Goal: Navigation & Orientation: Find specific page/section

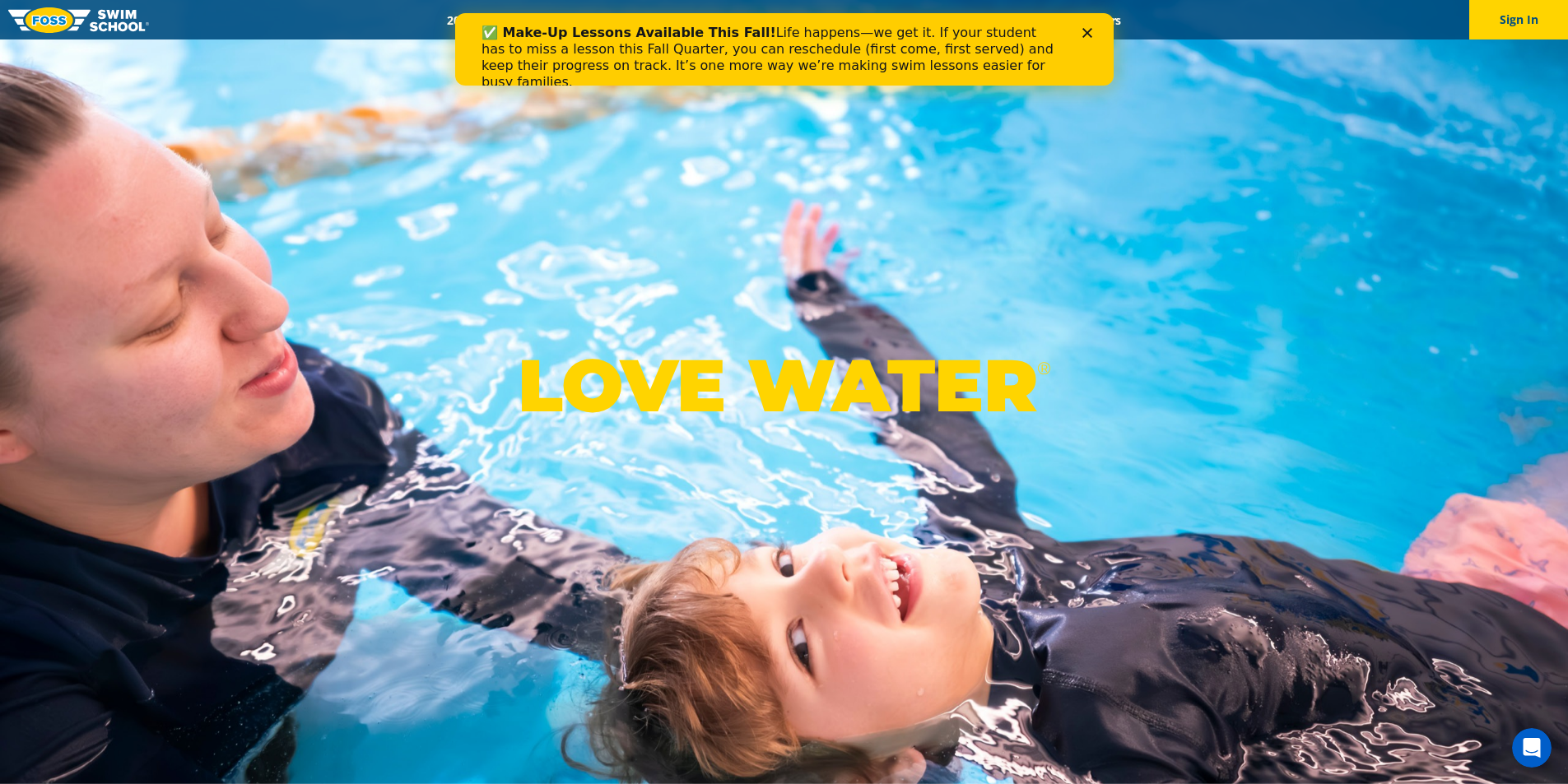
click at [1084, 27] on div "✅ Make-Up Lessons Available This Fall! Life happens—we get it. If your student …" at bounding box center [784, 58] width 606 height 76
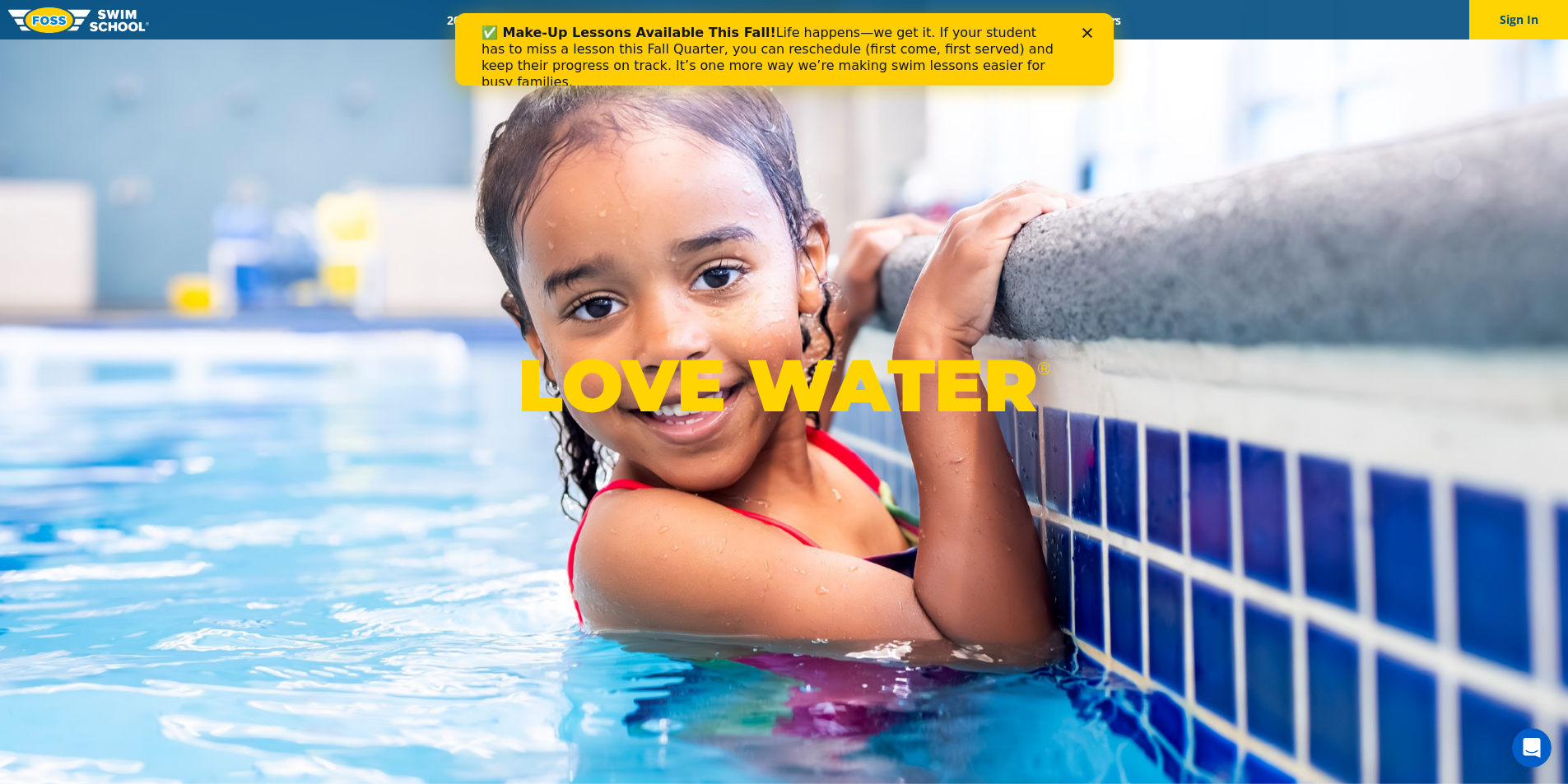
click at [1087, 31] on polygon "Close" at bounding box center [1086, 32] width 9 height 9
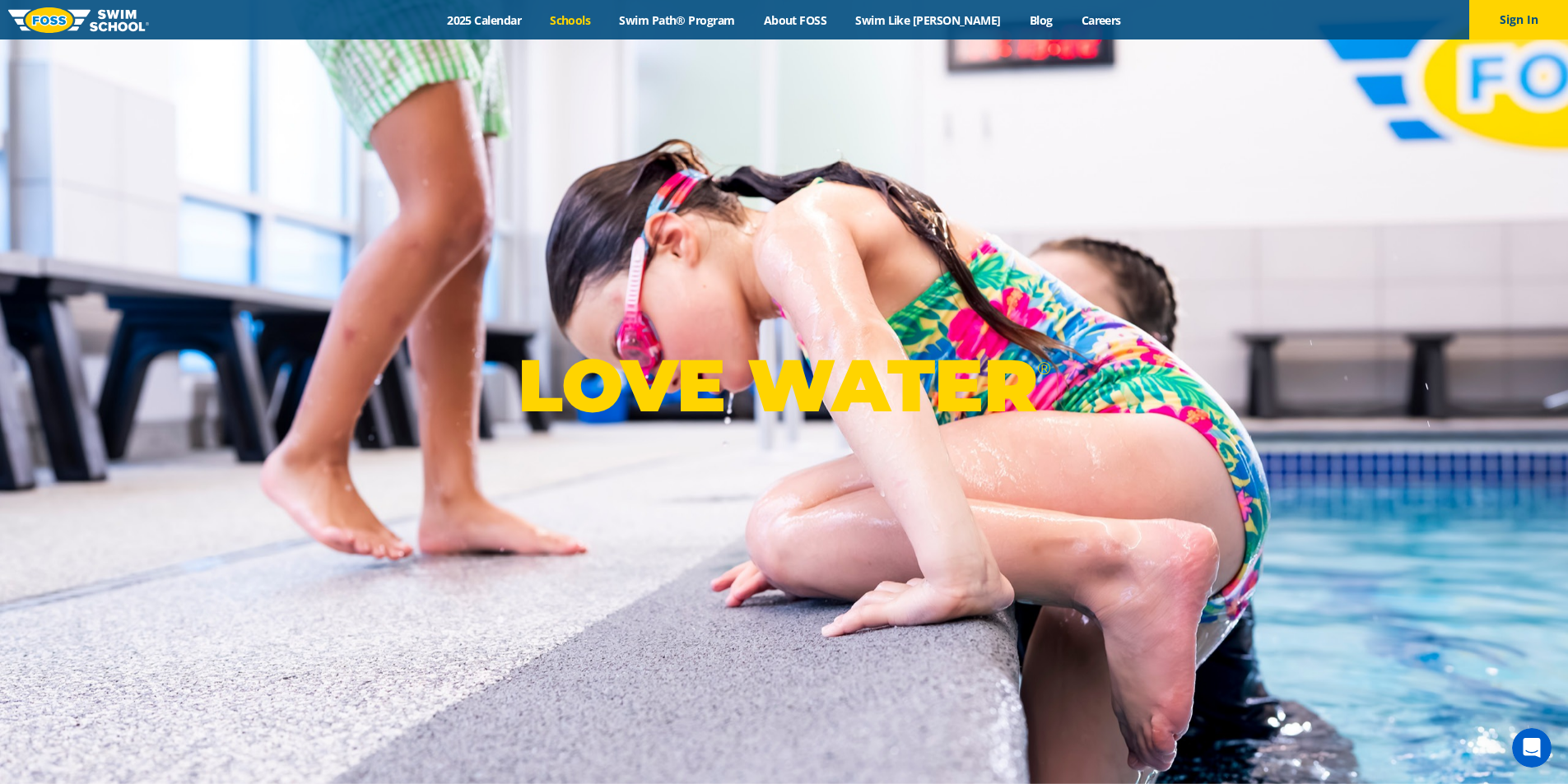
click at [599, 20] on link "Schools" at bounding box center [570, 20] width 69 height 16
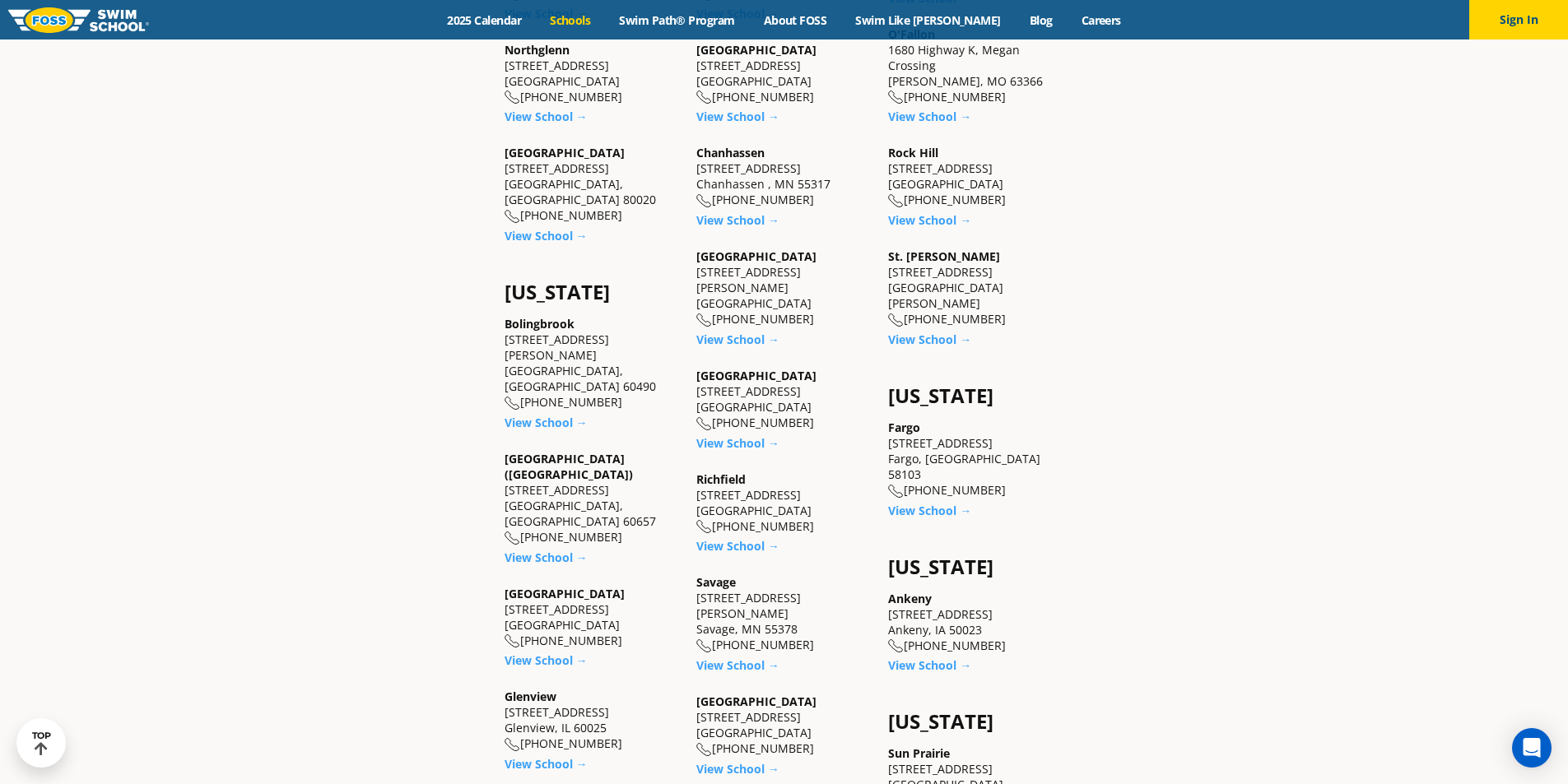
scroll to position [988, 0]
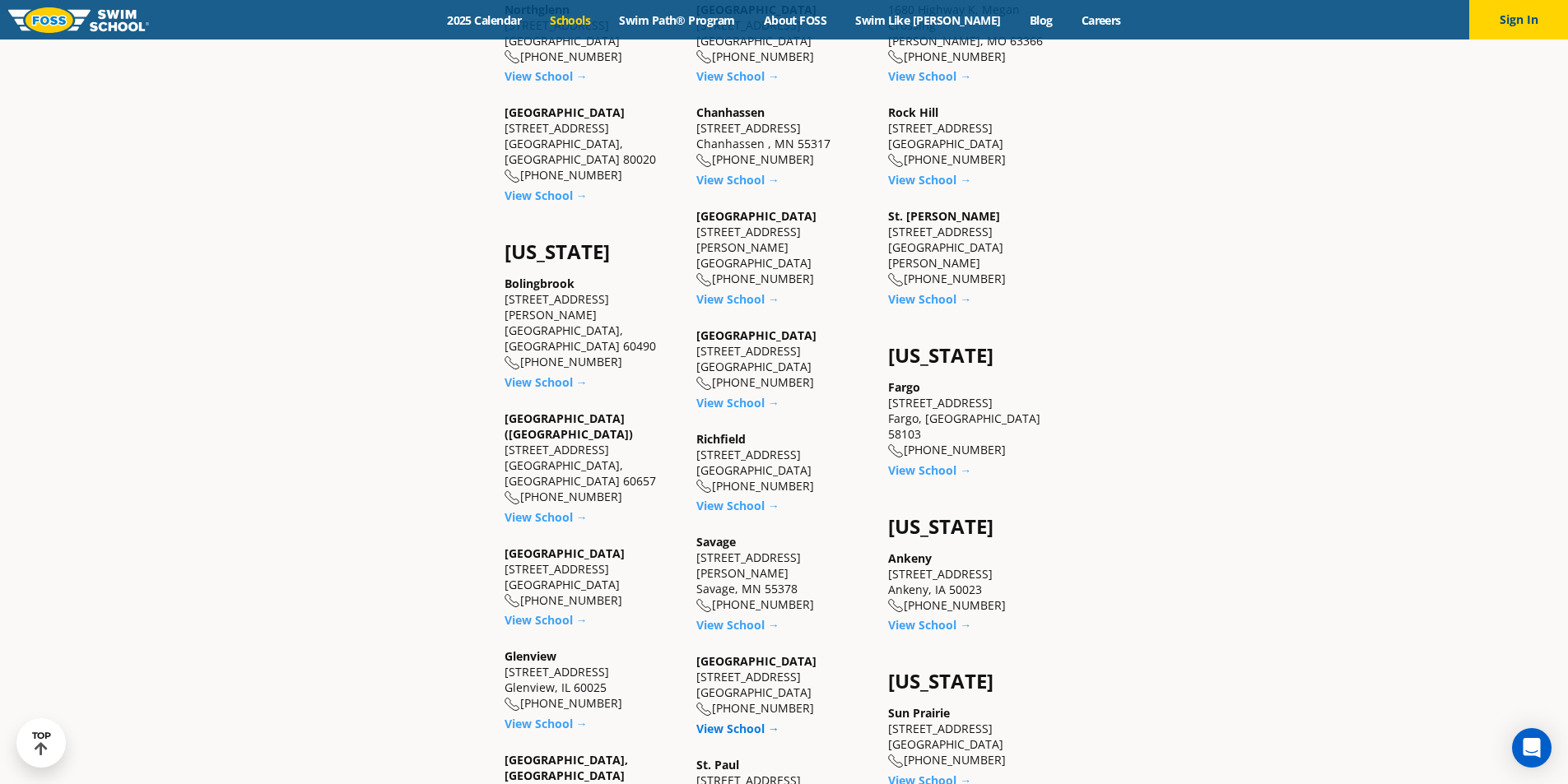
click at [734, 721] on link "View School →" at bounding box center [738, 729] width 83 height 16
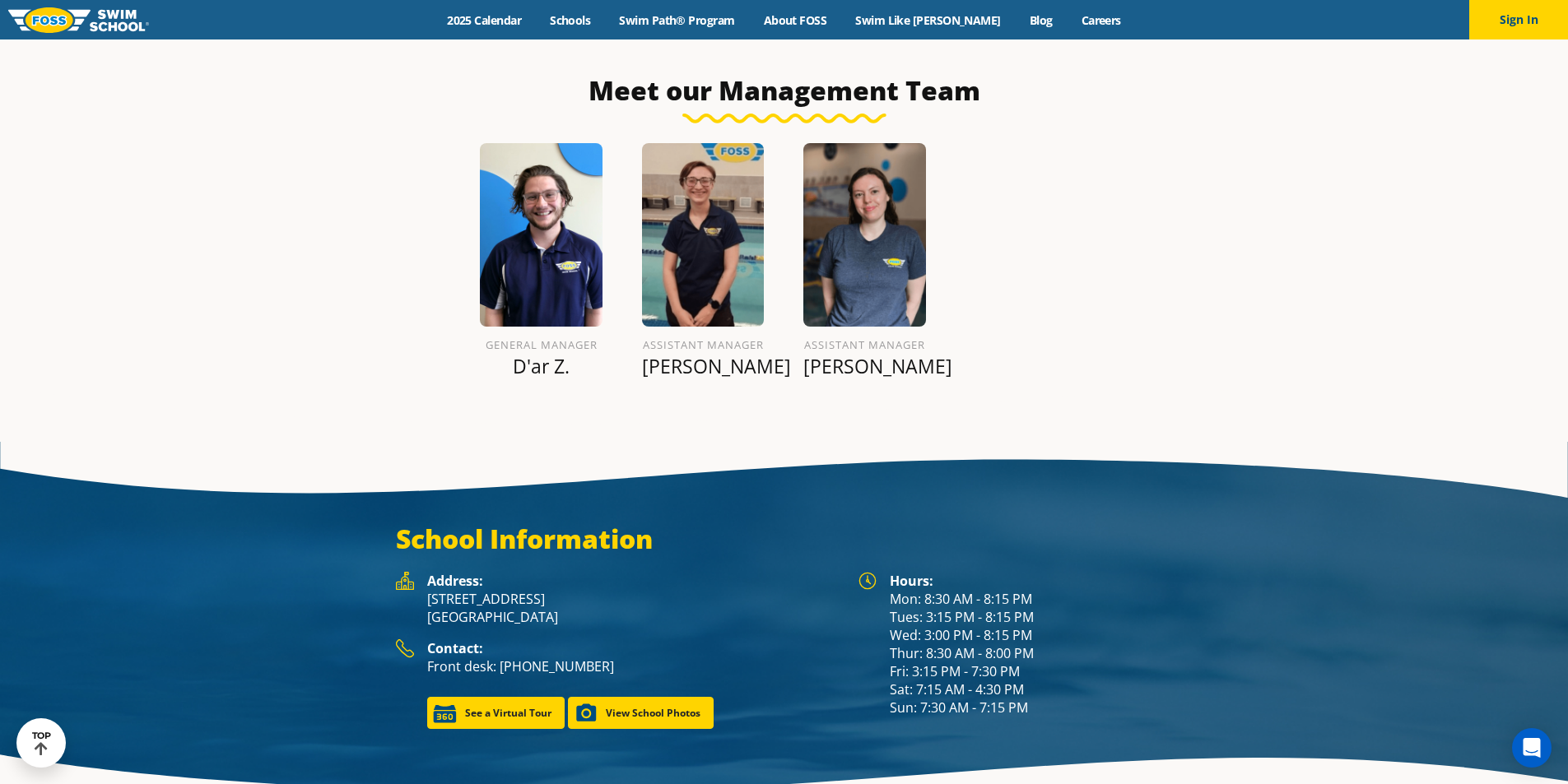
scroll to position [2080, 0]
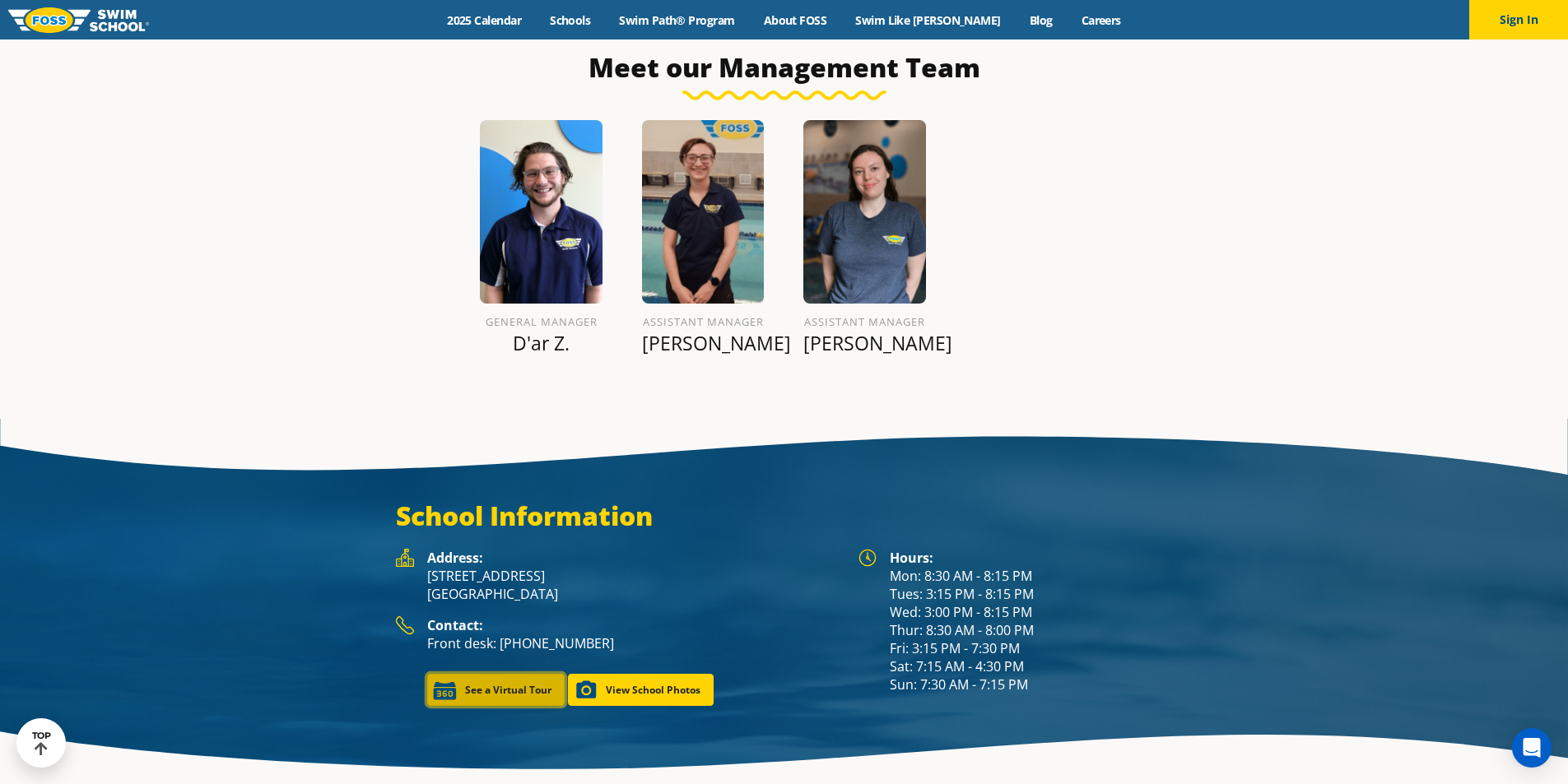
click at [450, 676] on link "See a Virtual Tour" at bounding box center [495, 689] width 137 height 32
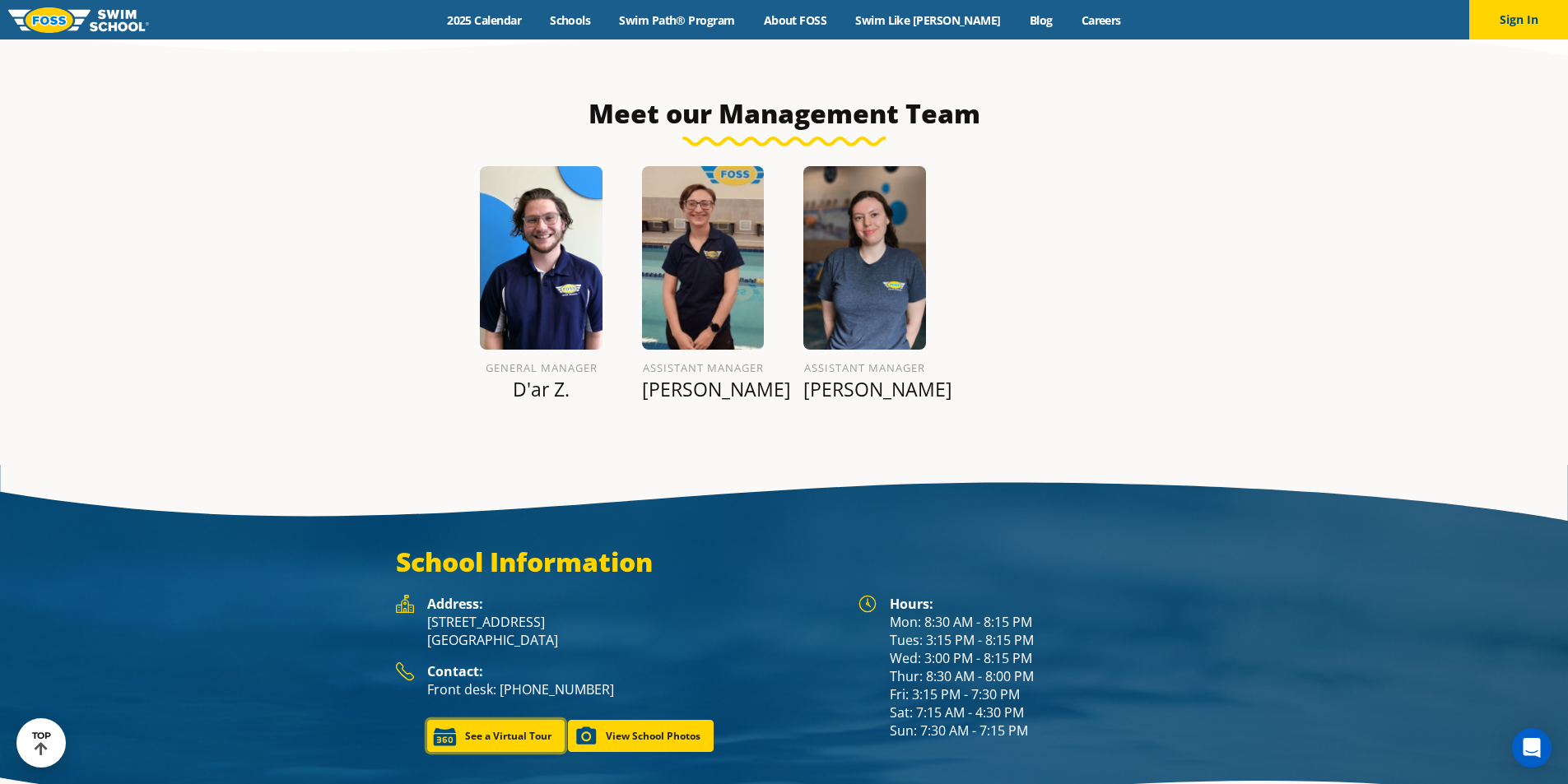
scroll to position [2104, 0]
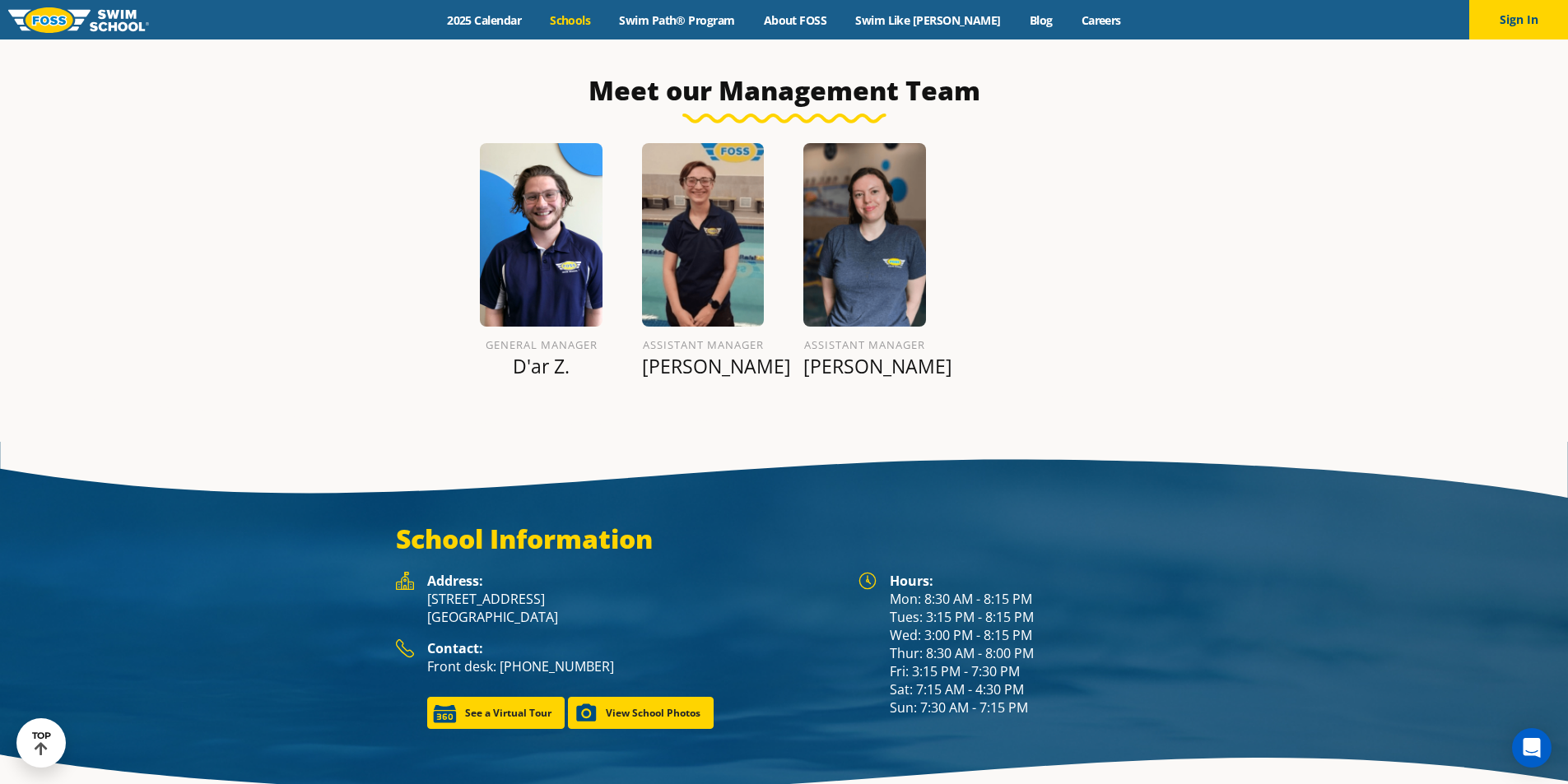
click at [590, 23] on link "Schools" at bounding box center [570, 20] width 69 height 16
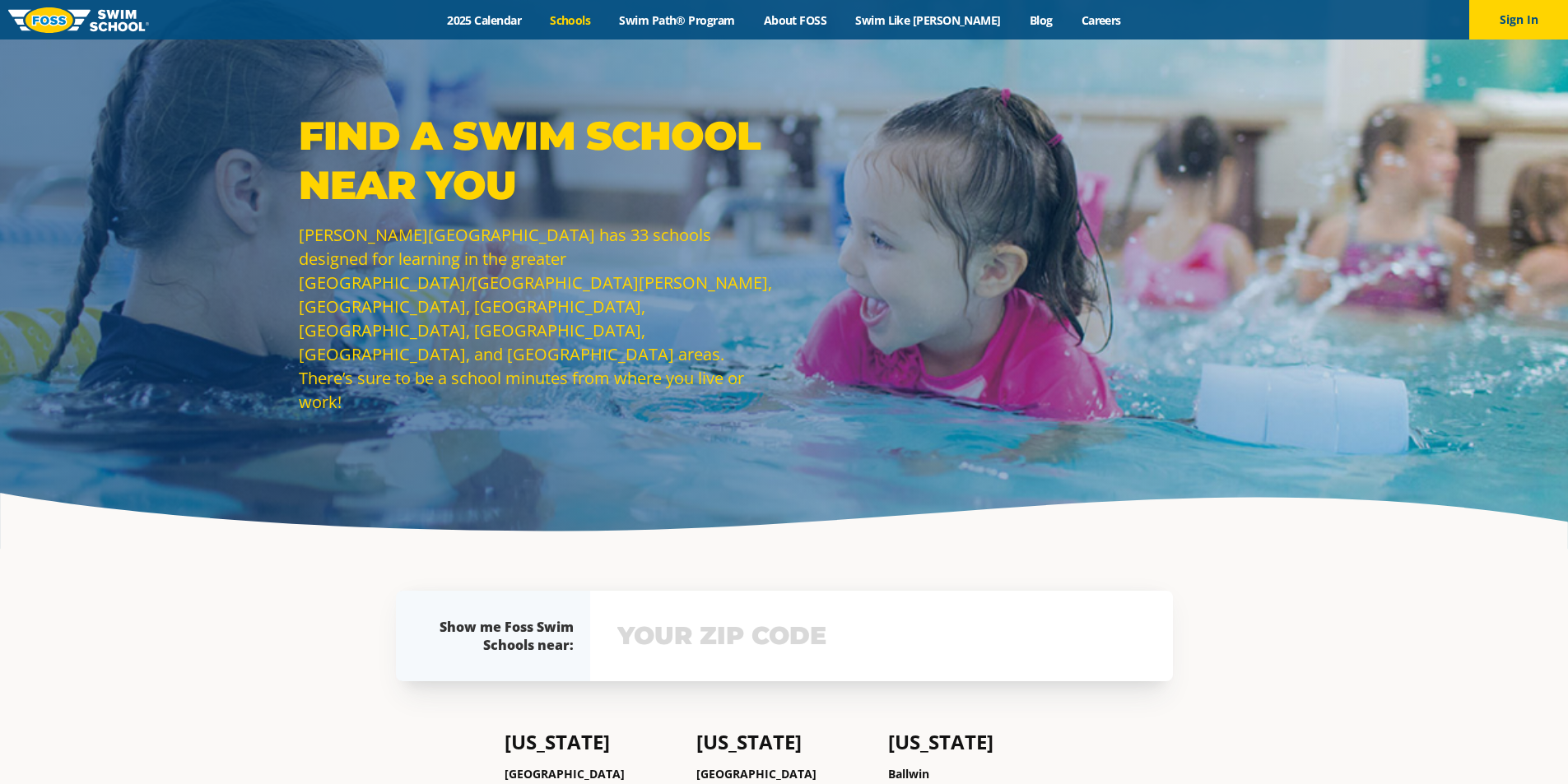
scroll to position [493, 0]
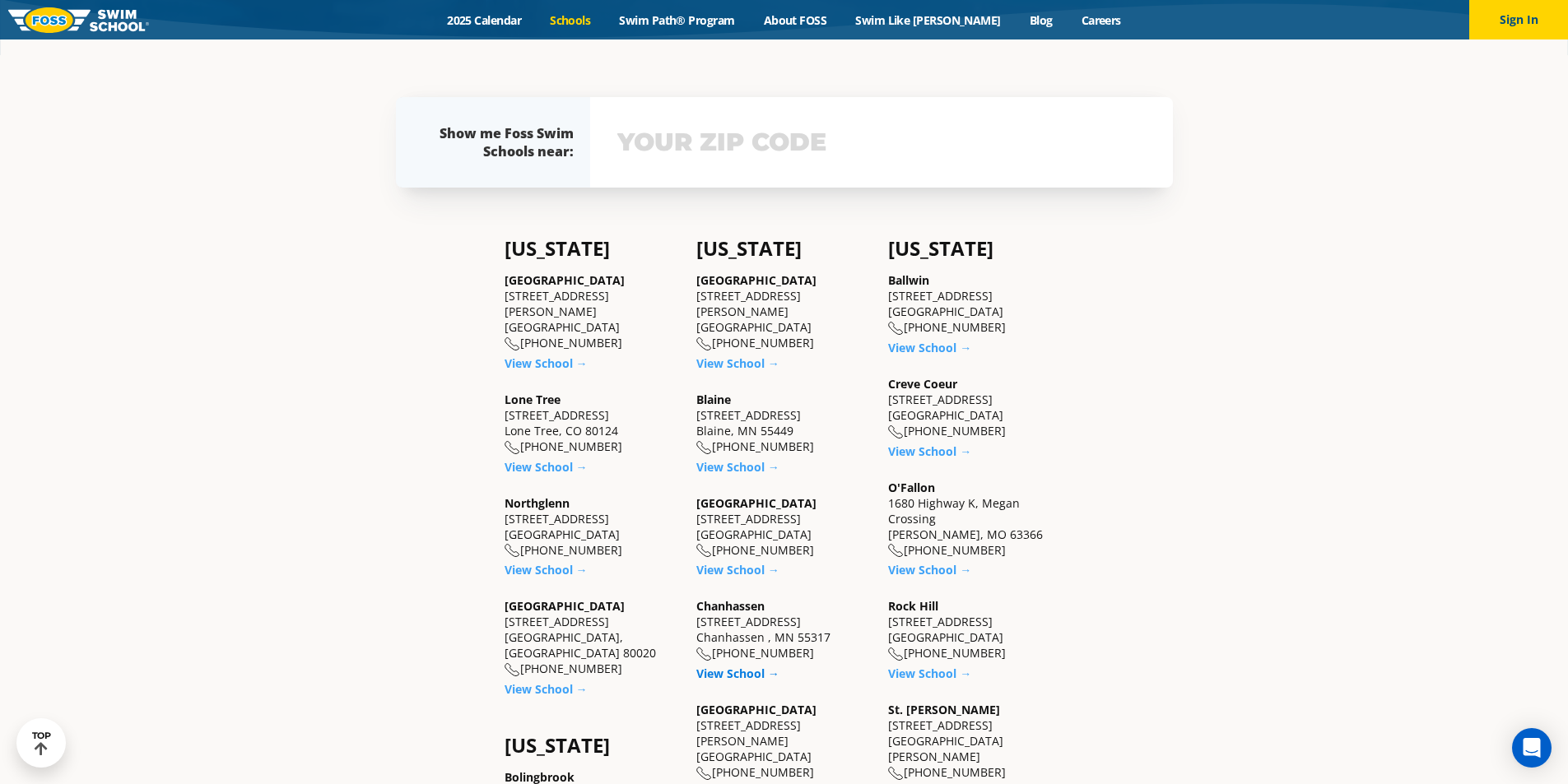
click at [722, 669] on link "View School →" at bounding box center [738, 674] width 83 height 16
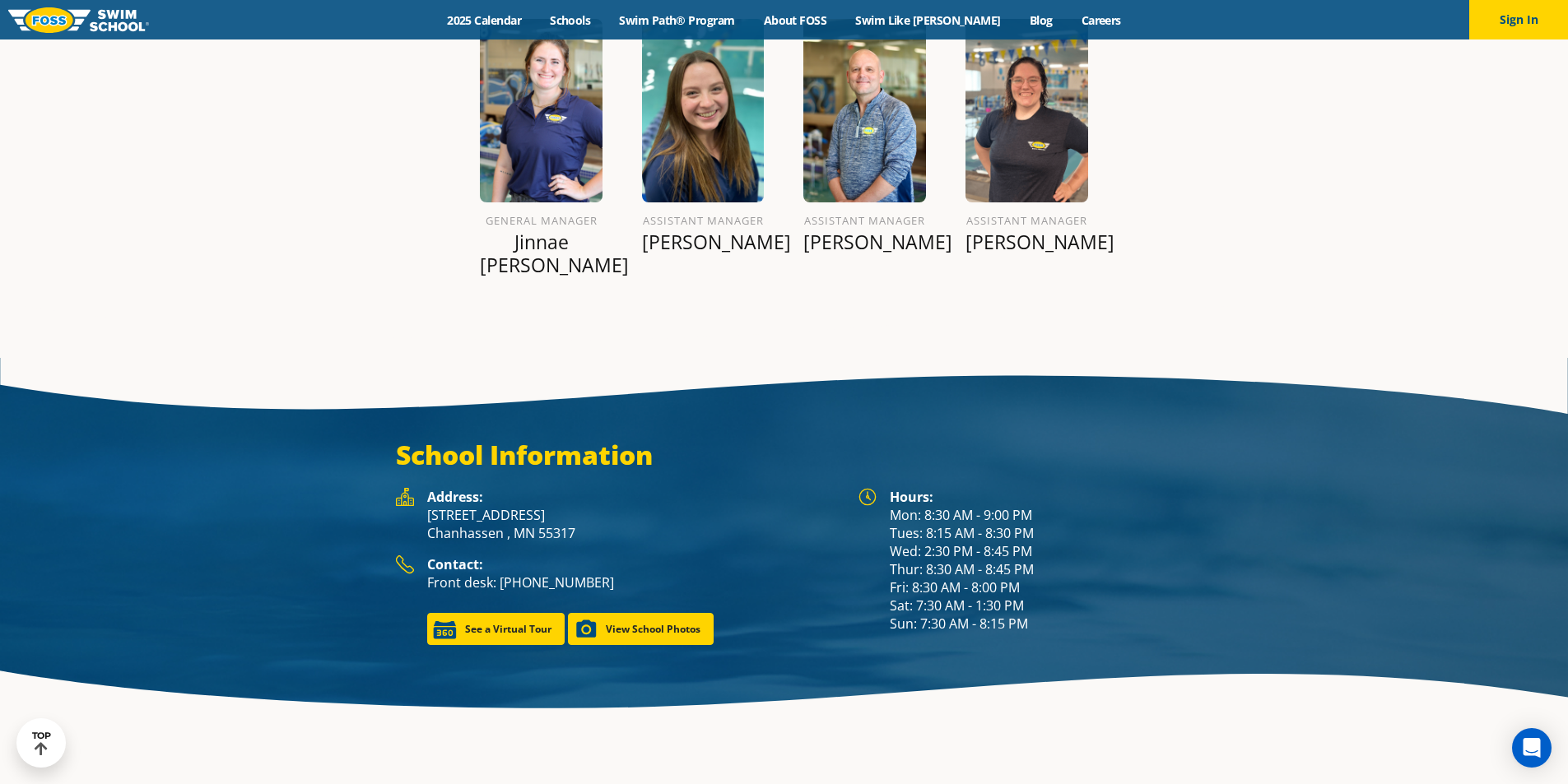
scroll to position [2175, 0]
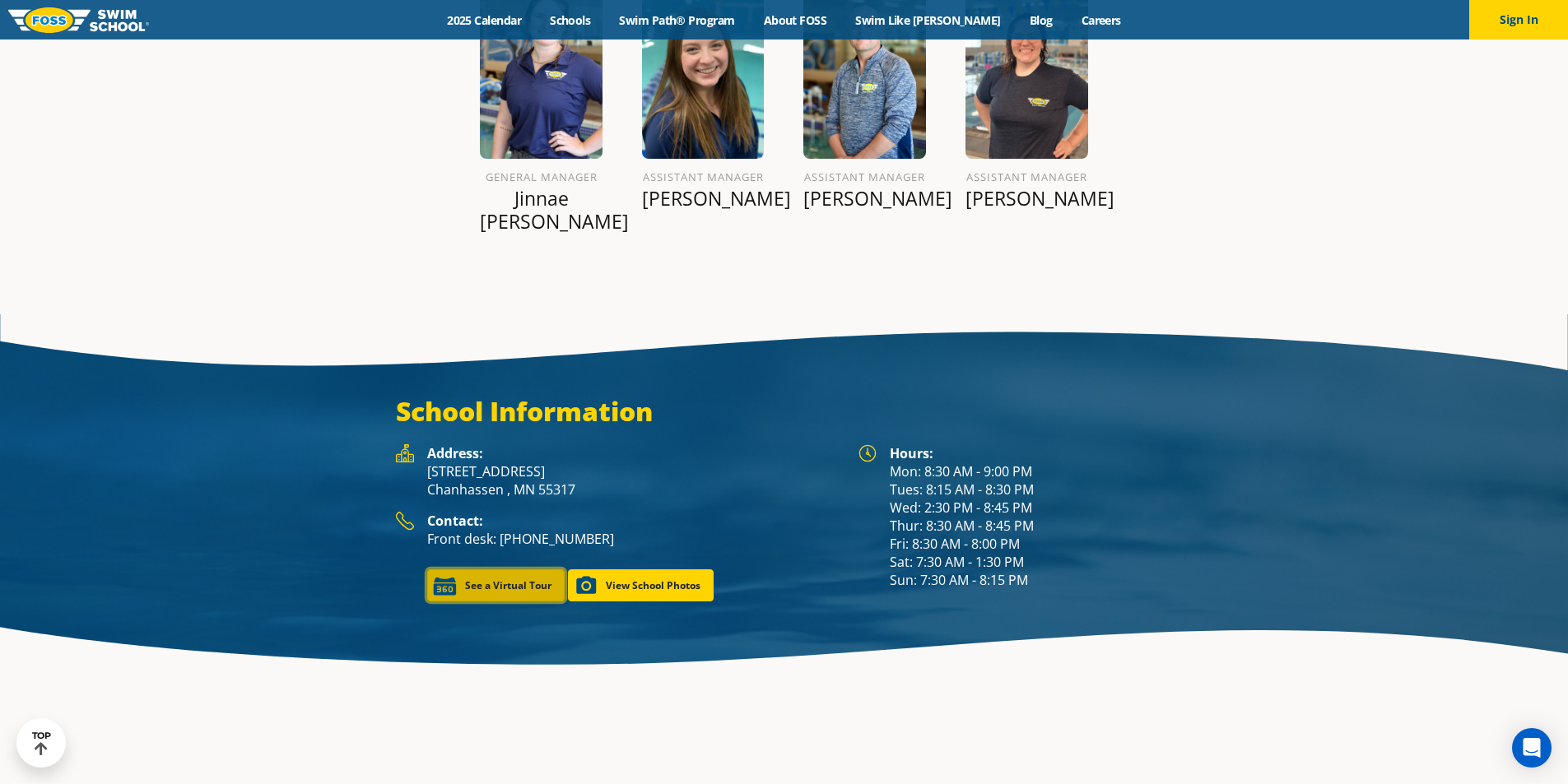
click at [469, 569] on link "See a Virtual Tour" at bounding box center [495, 585] width 137 height 32
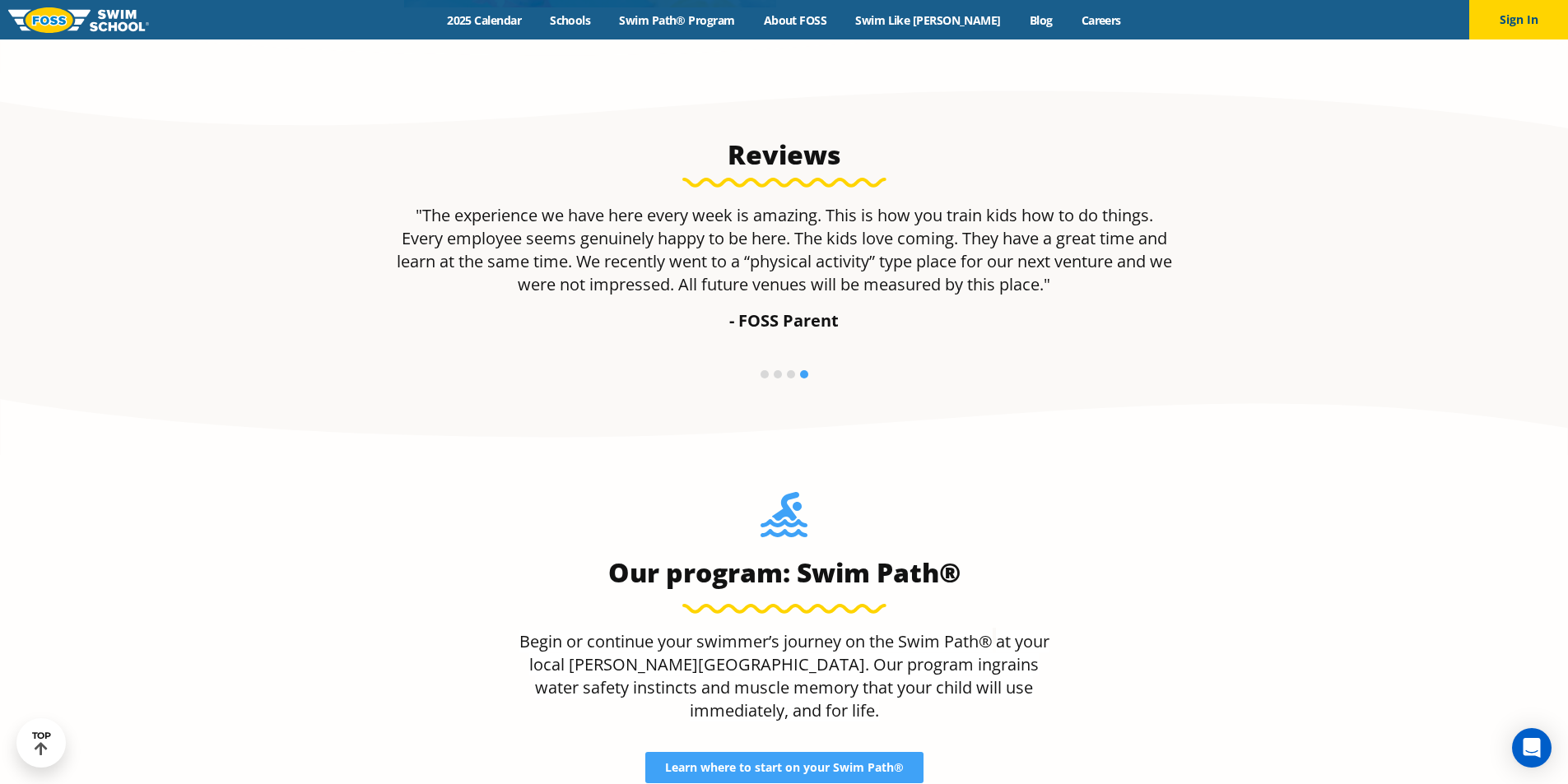
scroll to position [1129, 0]
